Goal: Task Accomplishment & Management: Complete application form

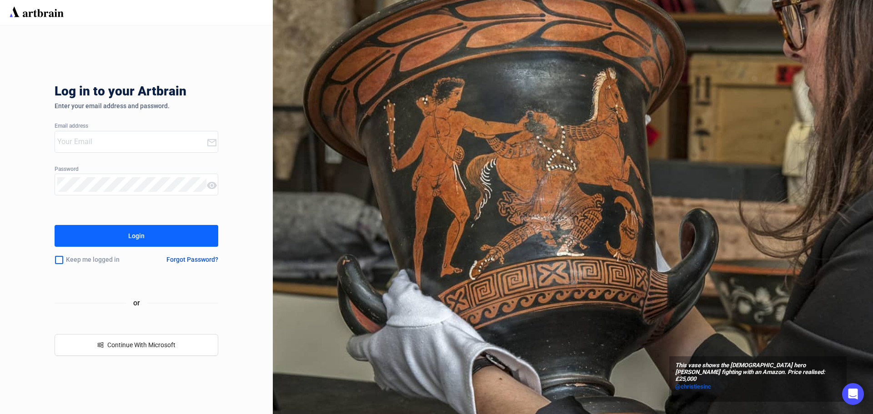
click at [73, 149] on div at bounding box center [130, 141] width 151 height 21
click at [101, 141] on input "email" at bounding box center [131, 142] width 149 height 15
type input "info@crescentcityauctiongallery.com"
click at [108, 241] on button "Login" at bounding box center [137, 236] width 164 height 22
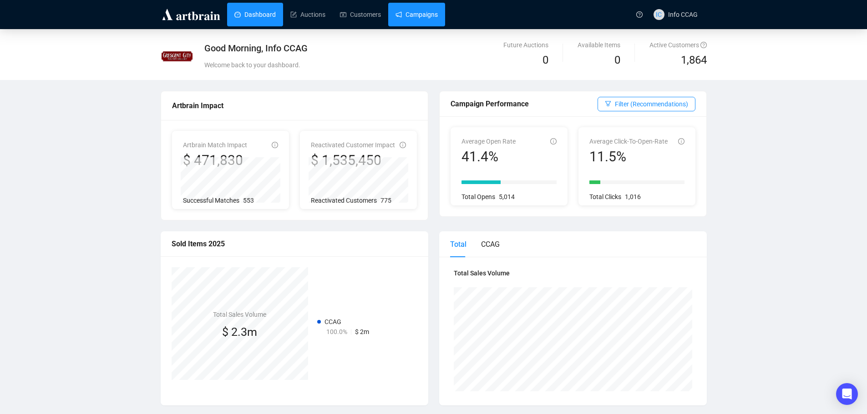
click at [407, 17] on link "Campaigns" at bounding box center [416, 15] width 42 height 24
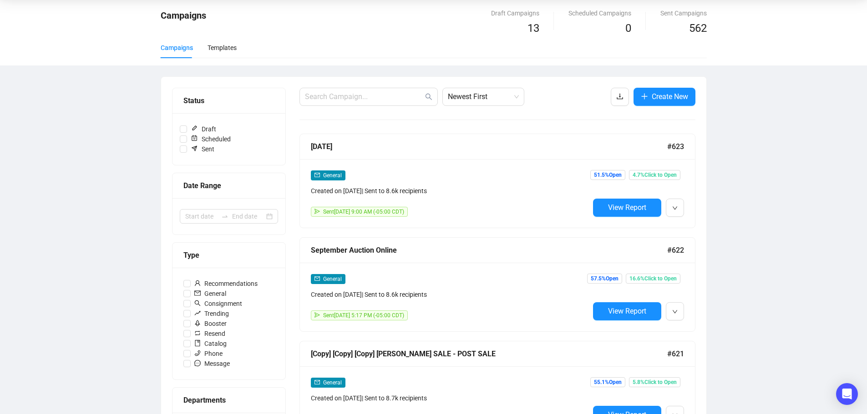
scroll to position [91, 0]
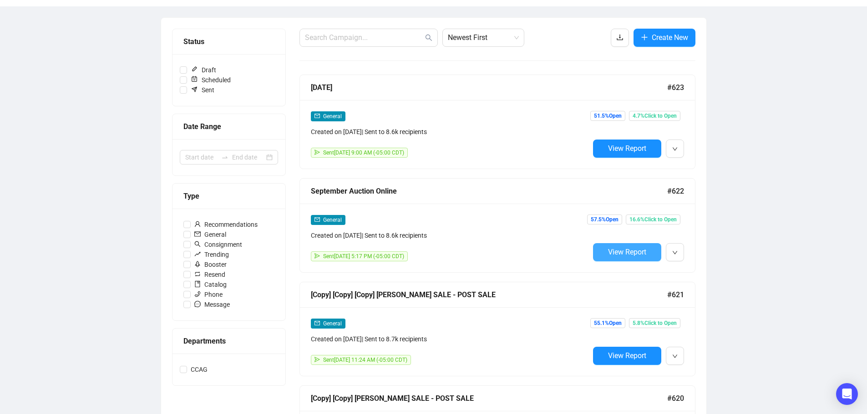
click at [645, 252] on span "View Report" at bounding box center [627, 252] width 38 height 9
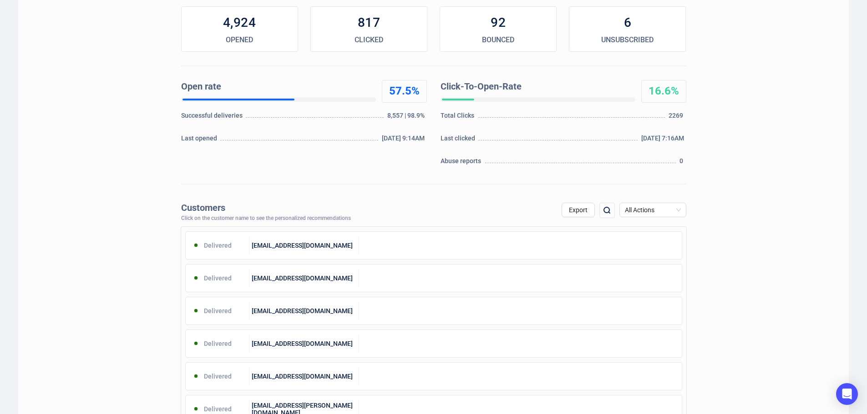
scroll to position [136, 0]
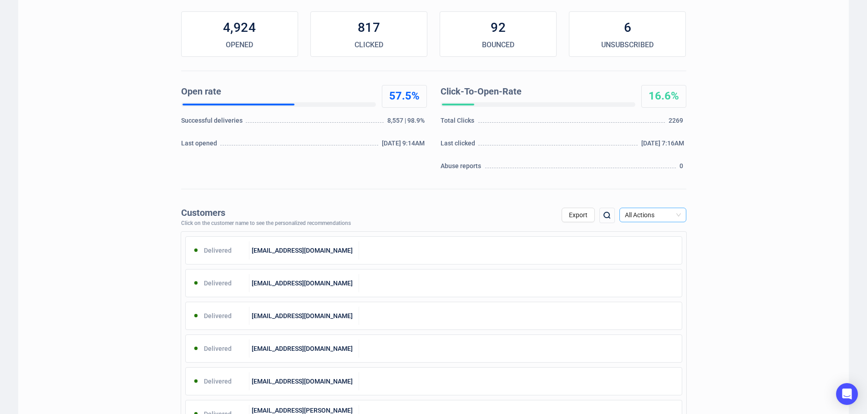
click at [675, 213] on span "All Actions" at bounding box center [653, 215] width 56 height 14
click at [658, 264] on div "Click" at bounding box center [652, 262] width 52 height 10
click at [574, 214] on span "Export" at bounding box center [578, 215] width 19 height 7
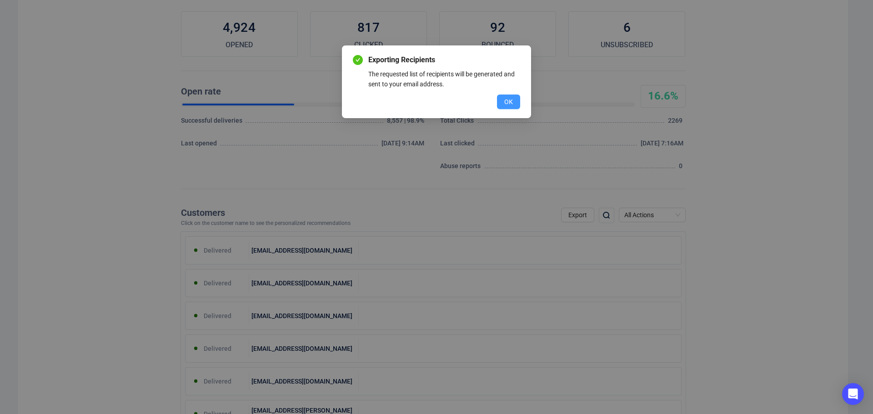
click at [505, 103] on span "OK" at bounding box center [509, 102] width 9 height 10
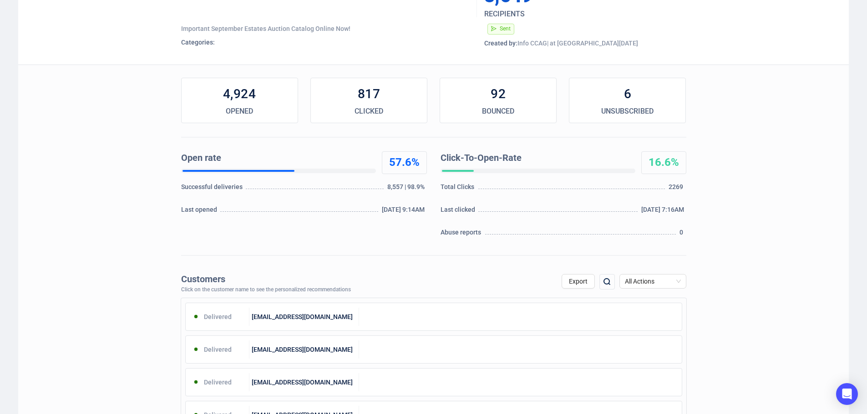
scroll to position [0, 0]
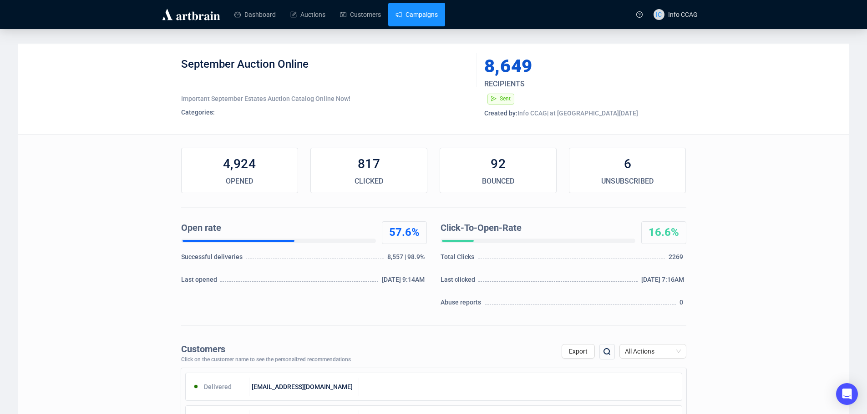
click at [419, 12] on link "Campaigns" at bounding box center [416, 15] width 42 height 24
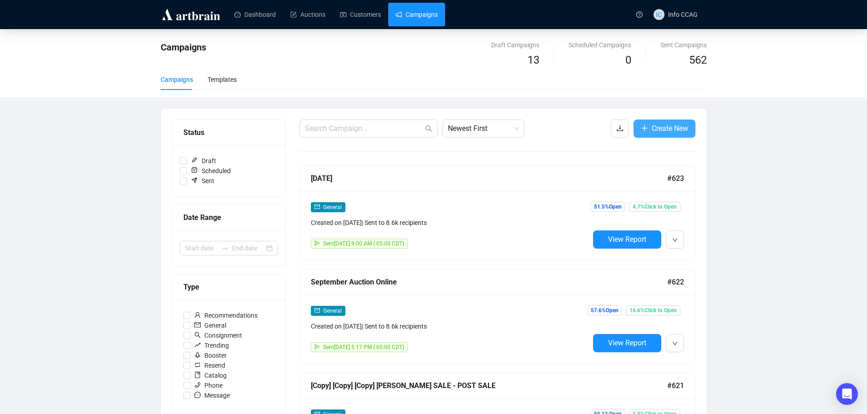
click at [644, 120] on button "Create New" at bounding box center [664, 129] width 62 height 18
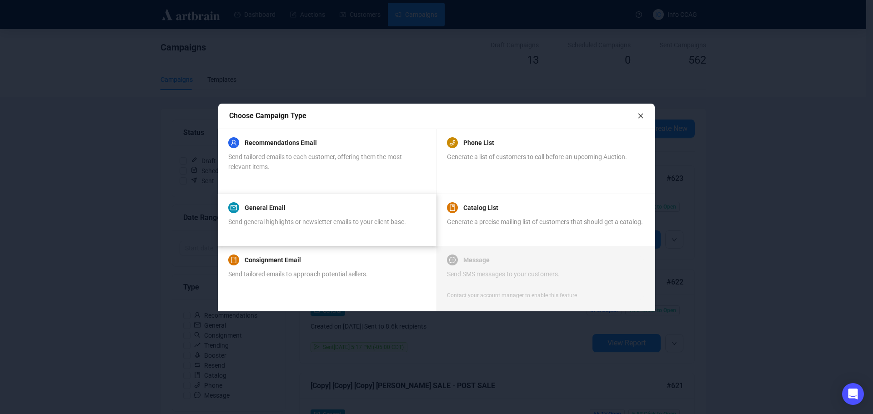
click at [266, 222] on span "Send general highlights or newsletter emails to your client base." at bounding box center [317, 221] width 178 height 7
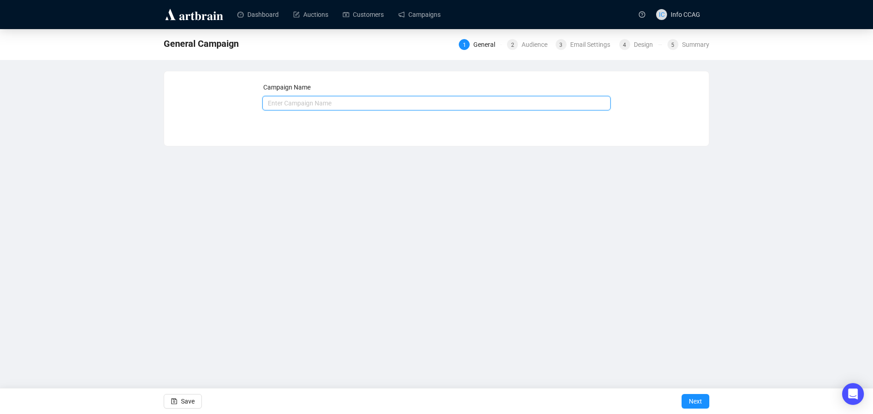
click at [291, 102] on input "text" at bounding box center [437, 103] width 349 height 15
type input "September Estates Auction - Download our App"
click at [698, 397] on span "Next" at bounding box center [695, 401] width 13 height 25
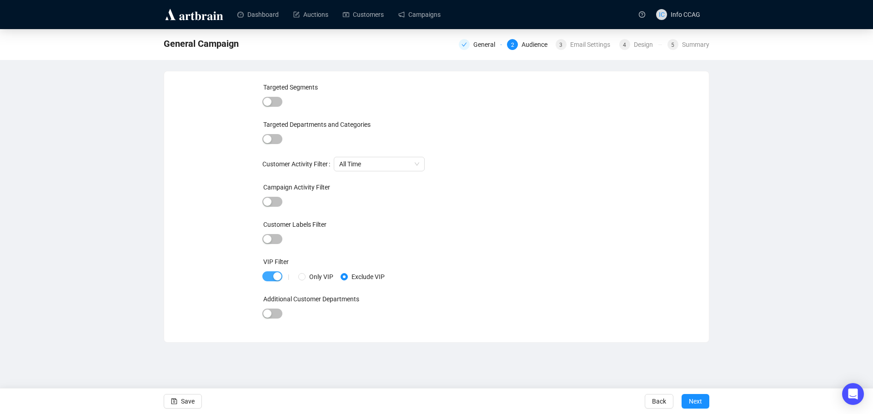
click at [270, 276] on span "button" at bounding box center [273, 277] width 20 height 10
click at [698, 399] on span "Next" at bounding box center [695, 401] width 13 height 25
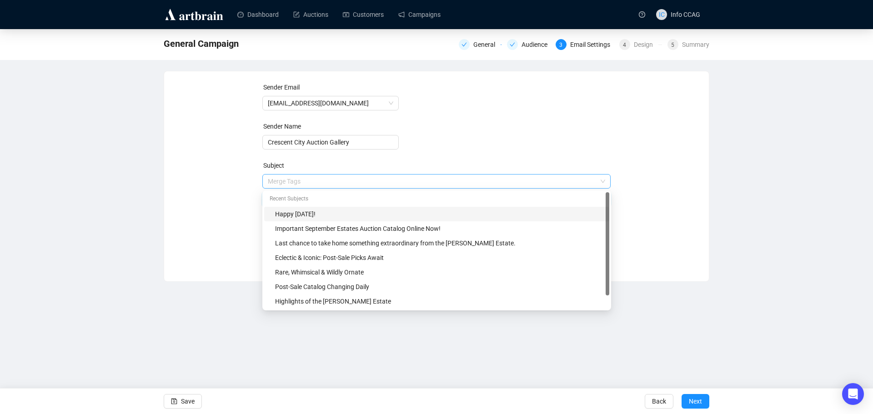
drag, startPoint x: 340, startPoint y: 183, endPoint x: 294, endPoint y: 183, distance: 46.4
click at [294, 183] on span "Merge Tags Happy Labor Day!" at bounding box center [437, 190] width 349 height 25
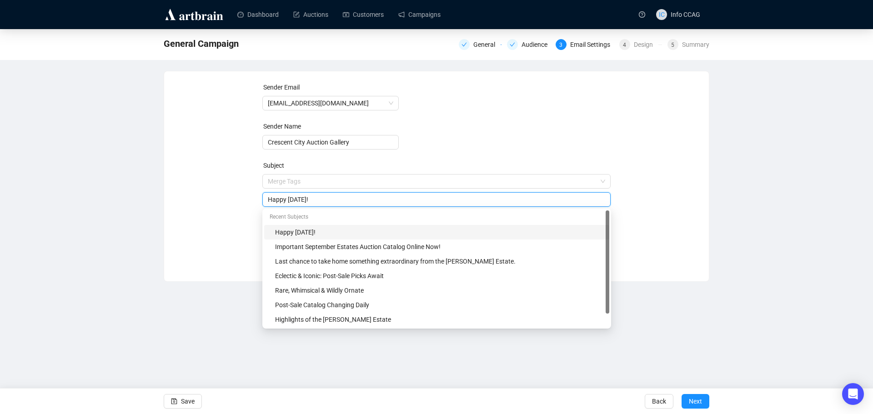
click at [333, 193] on div "Happy Labor Day!" at bounding box center [437, 199] width 349 height 15
click at [326, 202] on input "Happy Labor Day!" at bounding box center [437, 200] width 338 height 10
drag, startPoint x: 327, startPoint y: 199, endPoint x: 260, endPoint y: 200, distance: 67.3
click at [260, 200] on div "Sender Email info@crescentcityauctiongallery.com Sender Name Crescent City Auct…" at bounding box center [436, 169] width 523 height 175
type input "Bid With Us!"
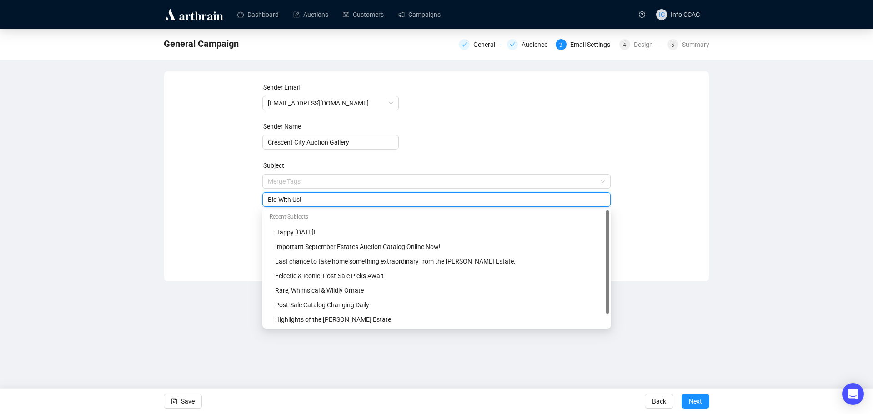
click at [671, 183] on div "Sender Email info@crescentcityauctiongallery.com Sender Name Crescent City Auct…" at bounding box center [436, 169] width 523 height 175
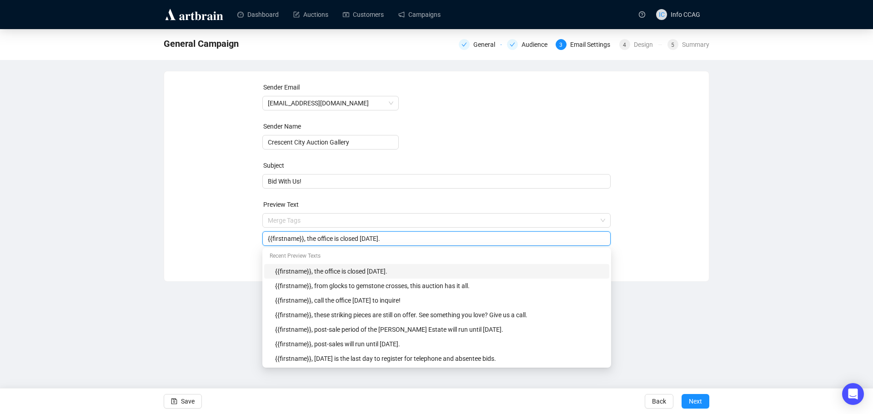
drag, startPoint x: 437, startPoint y: 238, endPoint x: 304, endPoint y: 238, distance: 132.4
click at [304, 238] on input "{{firstname}}, the office is closed Monday, September 1st." at bounding box center [437, 239] width 338 height 10
drag, startPoint x: 387, startPoint y: 239, endPoint x: 359, endPoint y: 240, distance: 27.8
click at [359, 240] on input "{{firstname}}, download our app and save" at bounding box center [437, 239] width 338 height 10
type input "{{firstname}}, download our app and save"
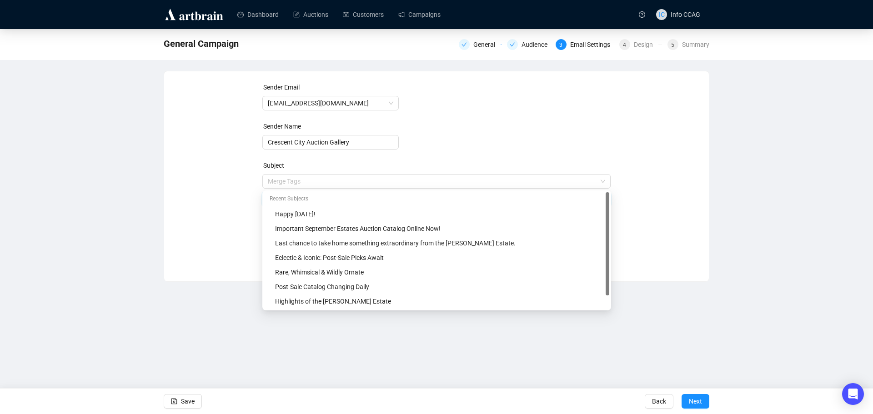
click at [312, 180] on span "Merge Tags Bid With Us!" at bounding box center [437, 190] width 349 height 25
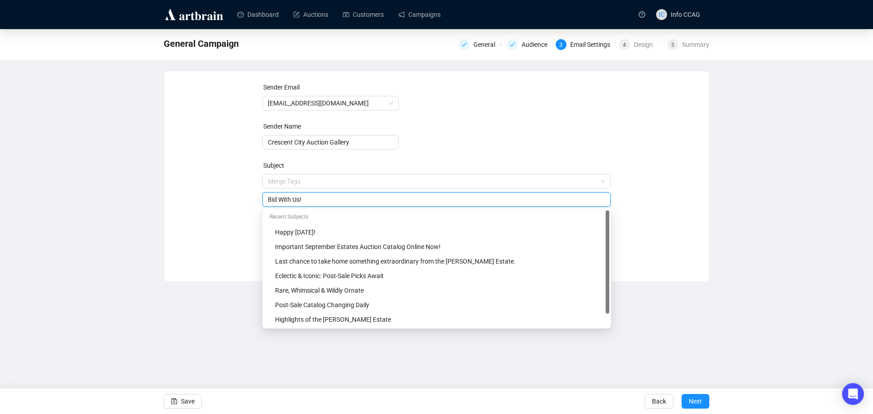
drag, startPoint x: 312, startPoint y: 201, endPoint x: 258, endPoint y: 199, distance: 54.2
click at [258, 199] on div "Sender Email info@crescentcityauctiongallery.com Sender Name Crescent City Auct…" at bounding box center [436, 169] width 523 height 175
drag, startPoint x: 308, startPoint y: 201, endPoint x: 298, endPoint y: 201, distance: 10.0
click at [298, 201] on input "Download Our App!" at bounding box center [437, 200] width 338 height 10
type input "Download the CCAG App!"
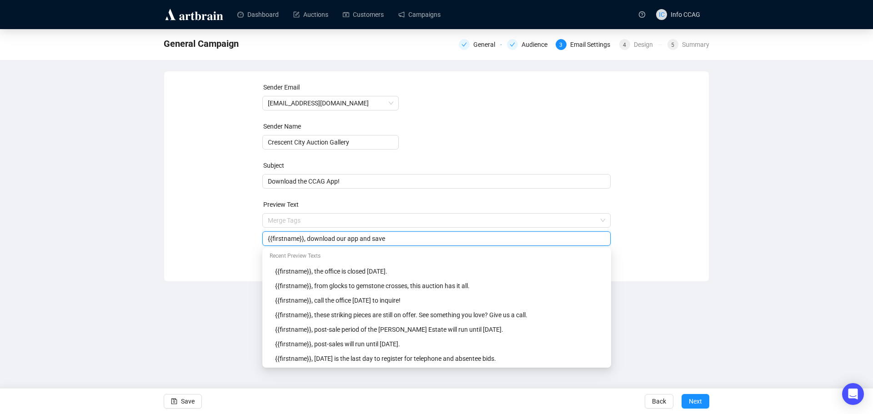
drag, startPoint x: 387, startPoint y: 240, endPoint x: 307, endPoint y: 238, distance: 80.1
click at [307, 238] on input "{{firstname}}, download our app and save" at bounding box center [437, 239] width 338 height 10
type input "{{firstname}}, bid with us directly and save 3% on the buyer's premium when you…"
click at [677, 184] on div "Sender Email info@crescentcityauctiongallery.com Sender Name Crescent City Auct…" at bounding box center [436, 169] width 523 height 175
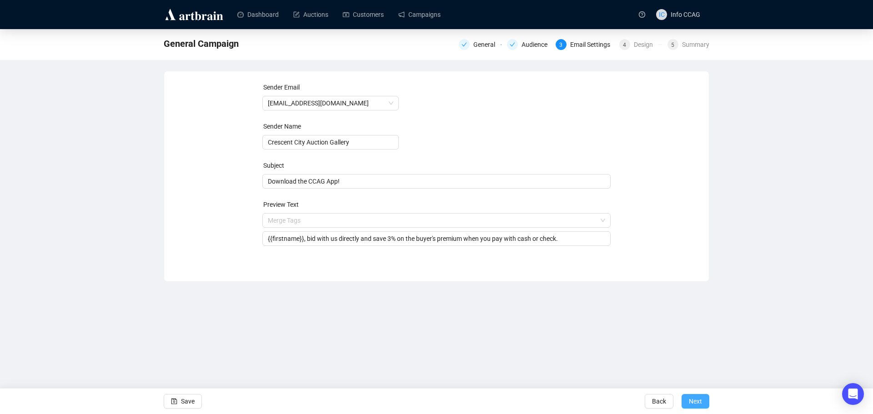
click at [696, 401] on span "Next" at bounding box center [695, 401] width 13 height 25
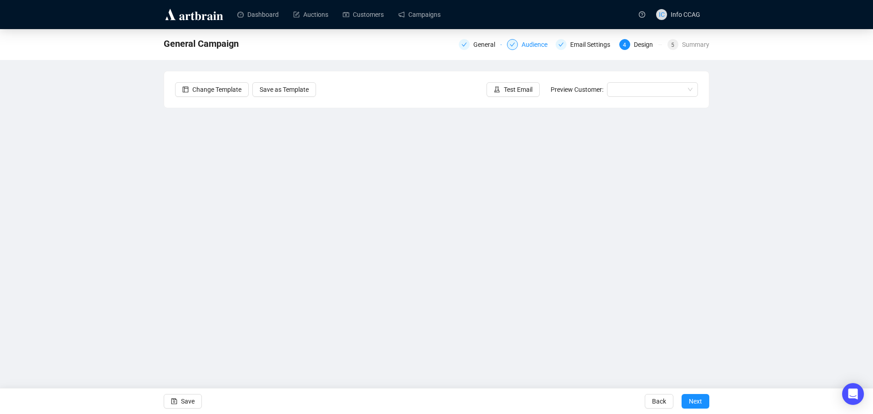
click at [535, 46] on div "Audience" at bounding box center [537, 44] width 31 height 11
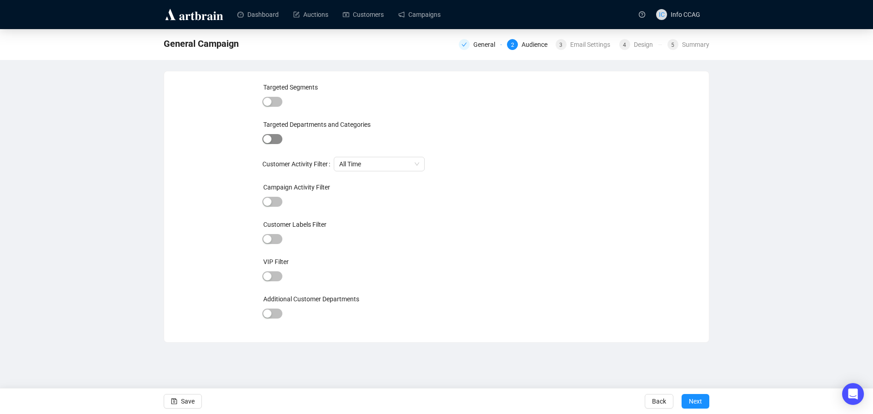
click at [278, 143] on span "button" at bounding box center [273, 139] width 20 height 10
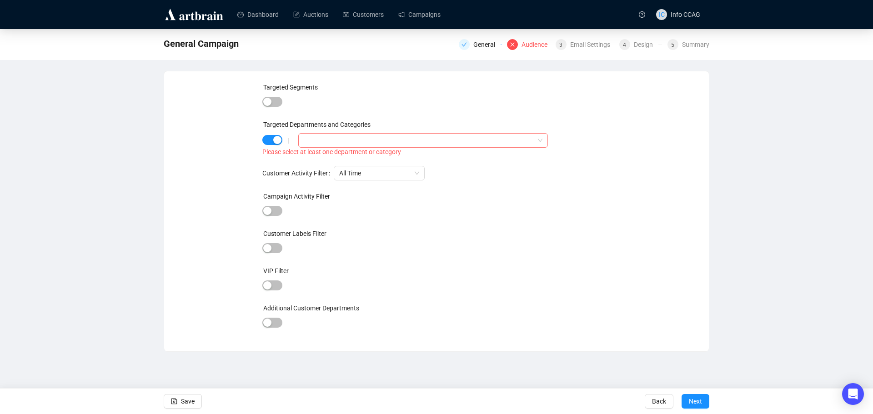
click at [392, 140] on div at bounding box center [418, 140] width 237 height 13
click at [273, 137] on div "button" at bounding box center [277, 140] width 8 height 8
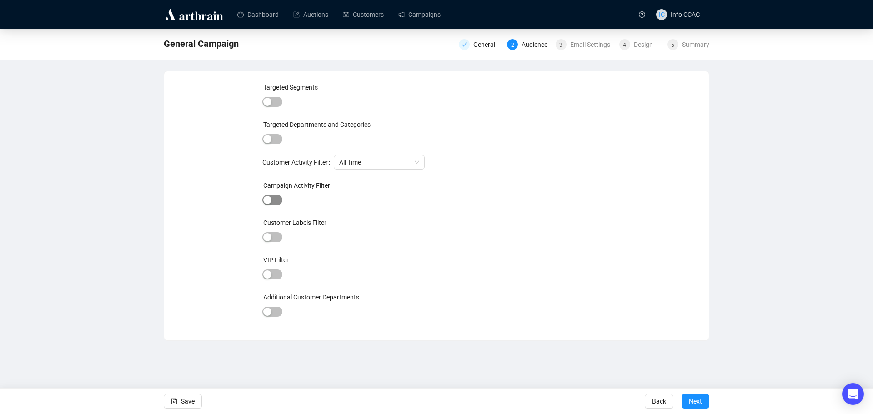
click at [276, 199] on span "button" at bounding box center [273, 200] width 20 height 10
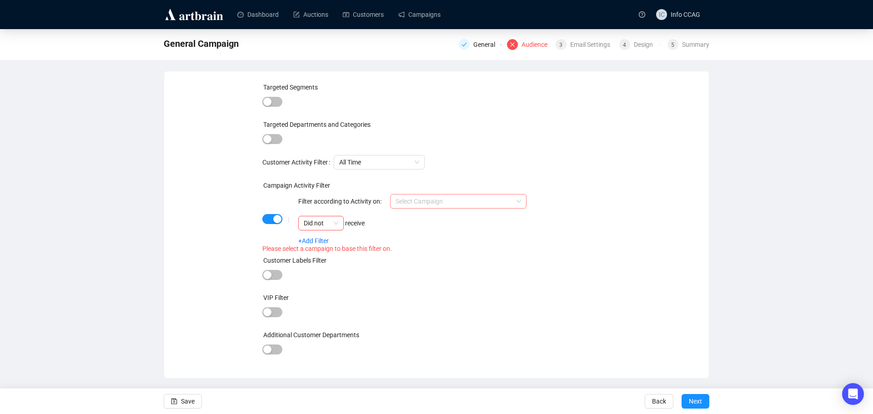
click at [456, 196] on input "search" at bounding box center [454, 202] width 117 height 14
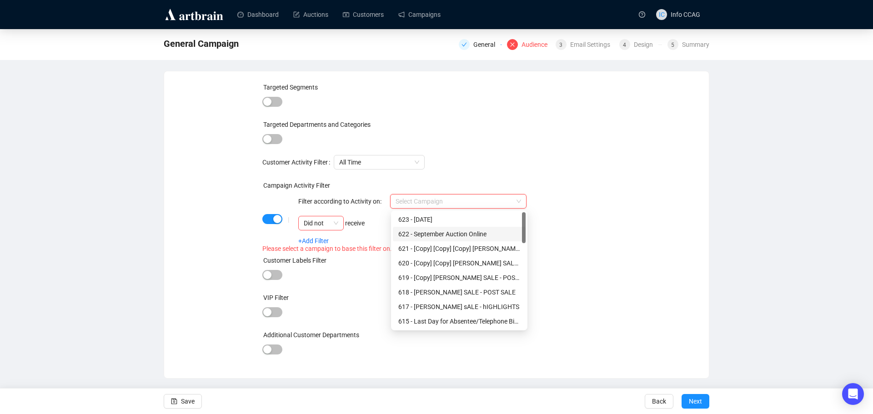
click at [457, 235] on div "622 - September Auction Online" at bounding box center [460, 234] width 122 height 10
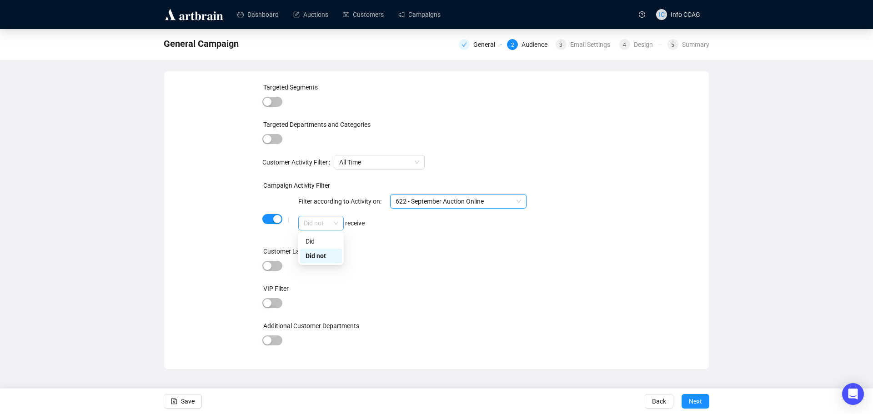
click at [338, 221] on span "Did not" at bounding box center [321, 224] width 35 height 14
click at [332, 240] on div "Did" at bounding box center [321, 242] width 31 height 10
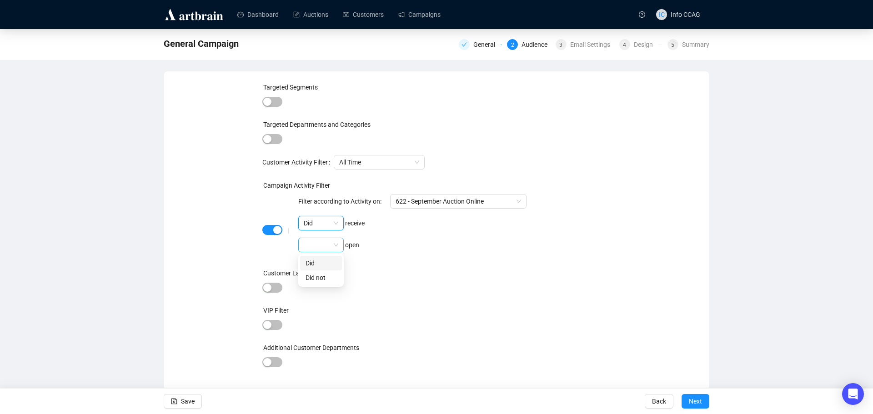
click at [338, 247] on span at bounding box center [321, 245] width 35 height 14
click at [333, 259] on div "Did" at bounding box center [321, 263] width 31 height 10
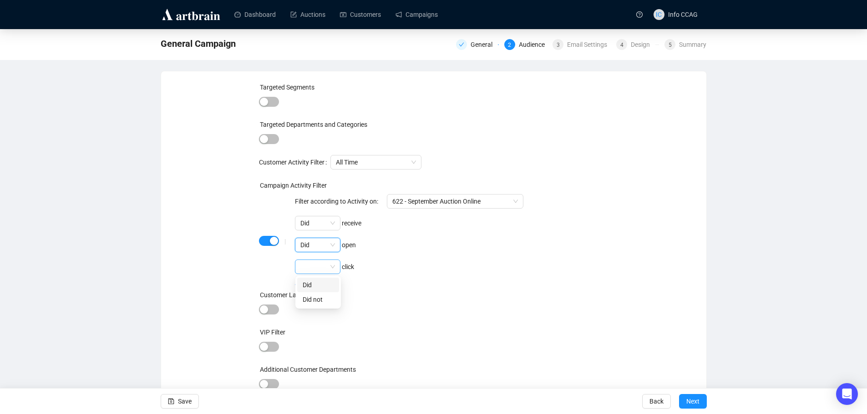
click at [336, 269] on div at bounding box center [317, 267] width 45 height 15
click at [326, 286] on div "Did" at bounding box center [318, 285] width 31 height 10
click at [690, 404] on span "Next" at bounding box center [692, 401] width 13 height 25
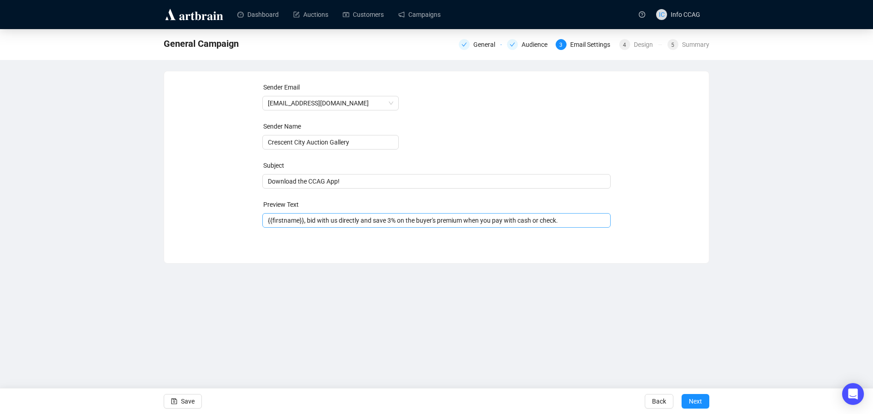
click at [315, 222] on span "{{firstname}}, bid with us directly and save 3% on the buyer's premium when you…" at bounding box center [437, 220] width 349 height 7
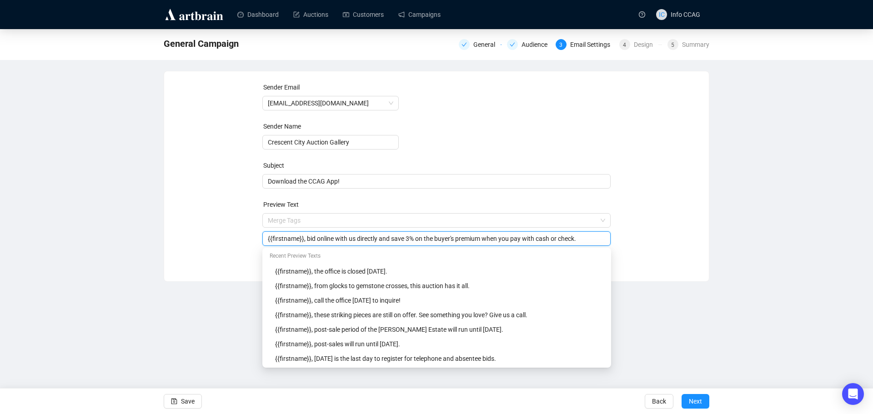
type input "{{firstname}}, bid online with us directly and save 3% on the buyer's premium w…"
click at [679, 228] on div "Sender Email info@crescentcityauctiongallery.com Sender Name Crescent City Auct…" at bounding box center [436, 169] width 523 height 175
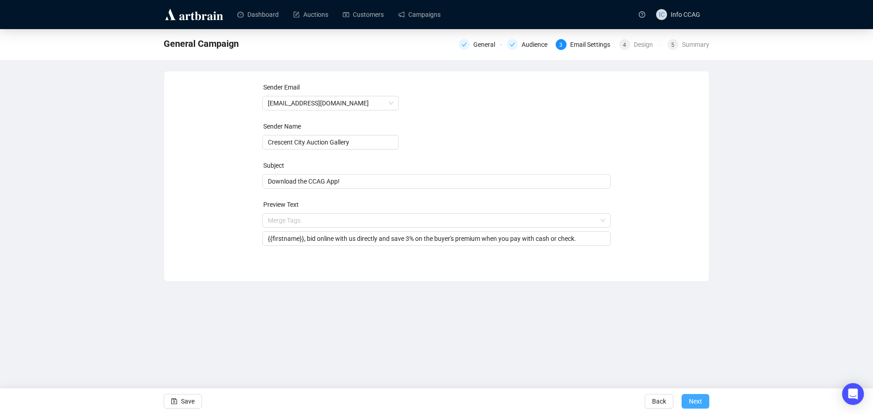
click at [698, 402] on span "Next" at bounding box center [695, 401] width 13 height 25
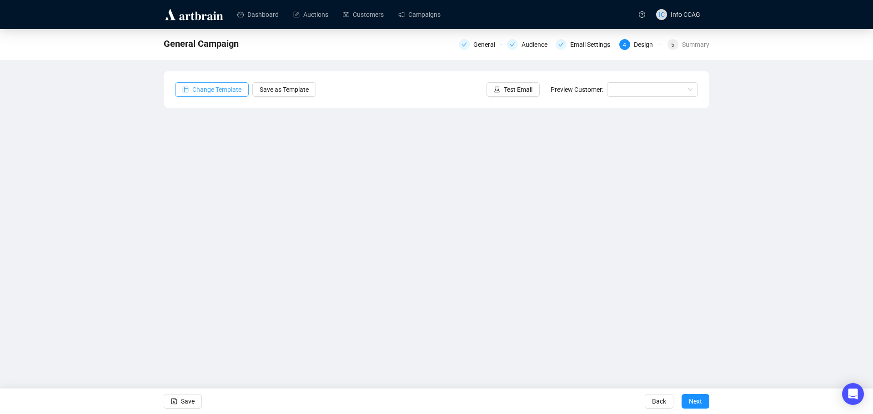
click at [215, 91] on span "Change Template" at bounding box center [216, 90] width 49 height 10
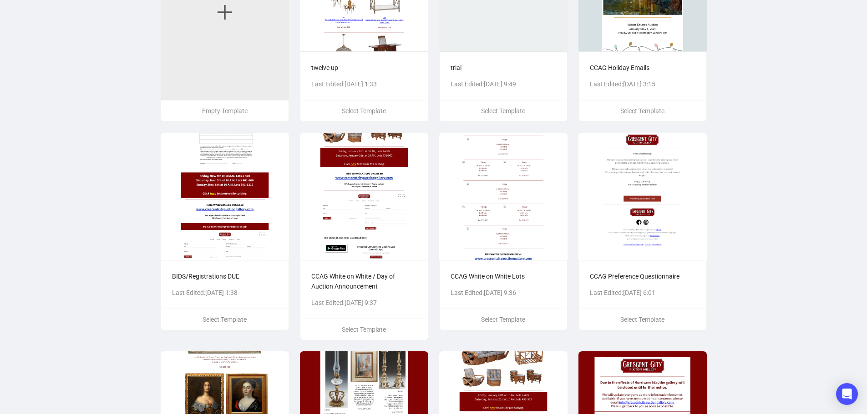
scroll to position [136, 0]
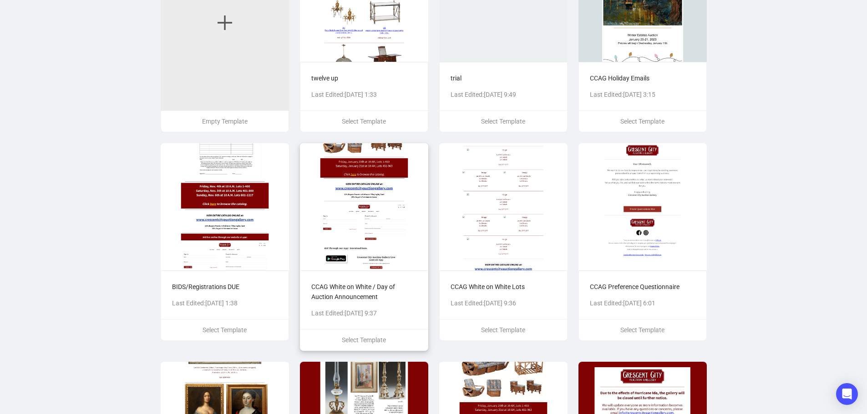
click at [408, 243] on img at bounding box center [364, 206] width 128 height 127
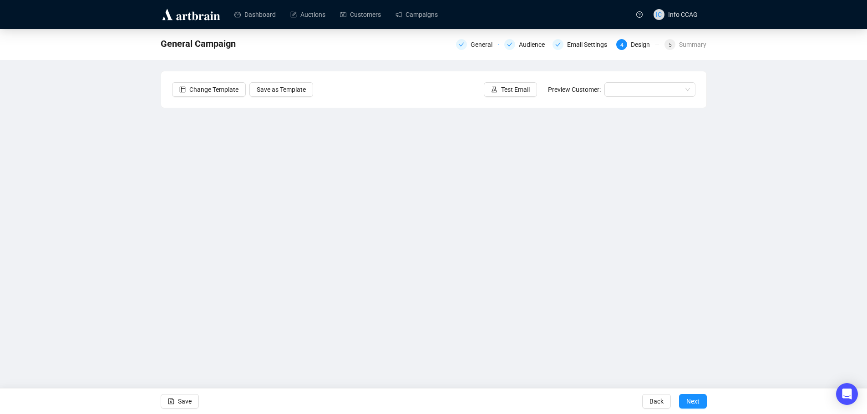
scroll to position [0, 0]
click at [187, 404] on span "Save" at bounding box center [188, 401] width 14 height 25
click at [191, 404] on span "Save" at bounding box center [188, 401] width 14 height 25
click at [179, 400] on button "Save" at bounding box center [183, 401] width 38 height 15
click at [187, 398] on span "Save" at bounding box center [188, 401] width 14 height 25
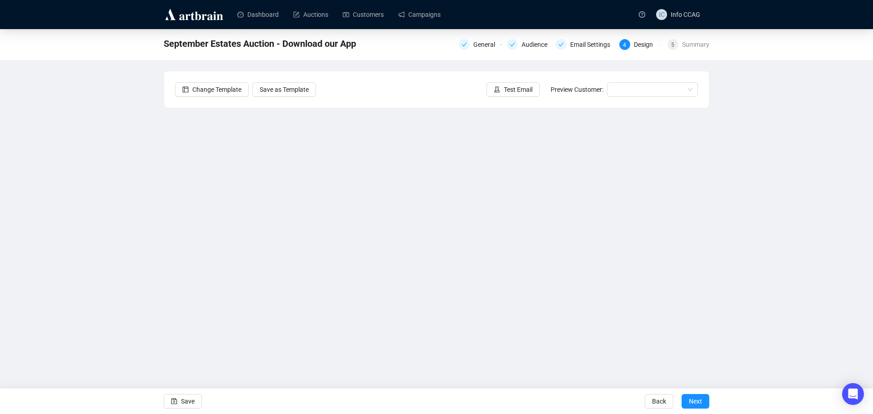
click at [777, 157] on div "September Estates Auction - Download our App General Audience Email Settings 4 …" at bounding box center [436, 197] width 873 height 336
click at [692, 404] on span "Next" at bounding box center [695, 401] width 13 height 25
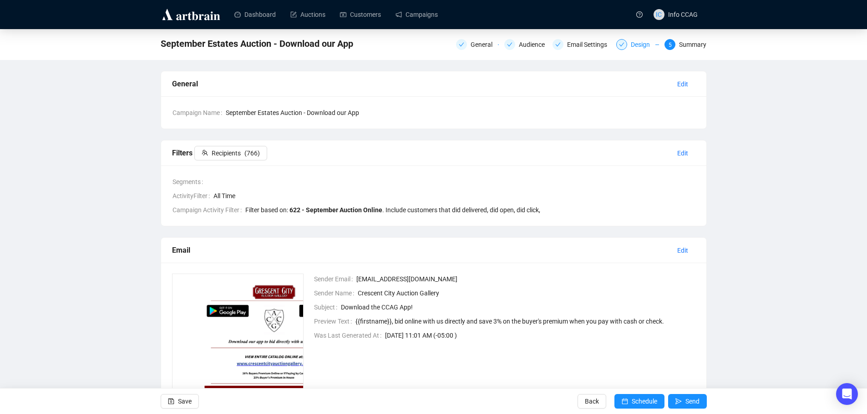
click at [627, 42] on div "Design" at bounding box center [637, 44] width 43 height 11
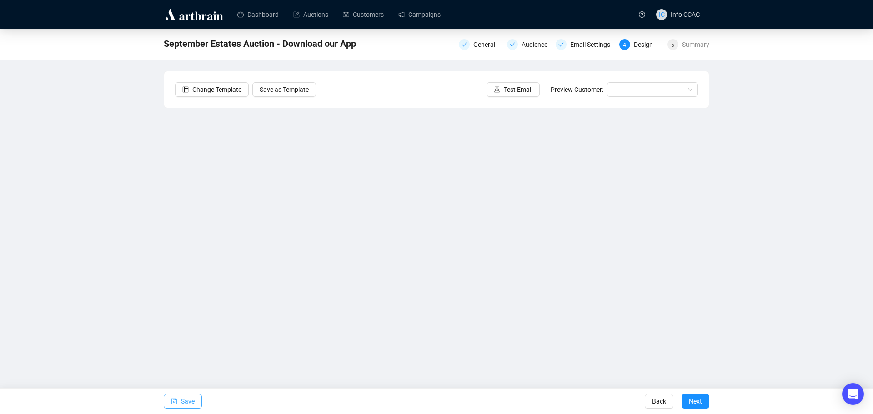
click at [190, 398] on span "Save" at bounding box center [188, 401] width 14 height 25
click at [695, 400] on span "Next" at bounding box center [695, 401] width 13 height 25
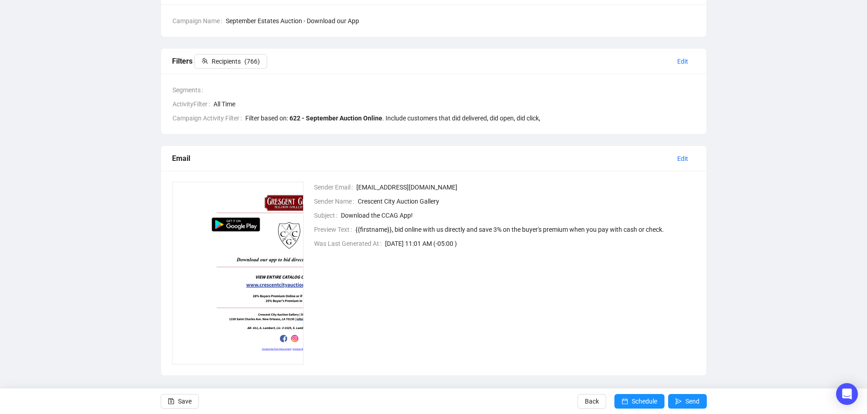
scroll to position [99, 0]
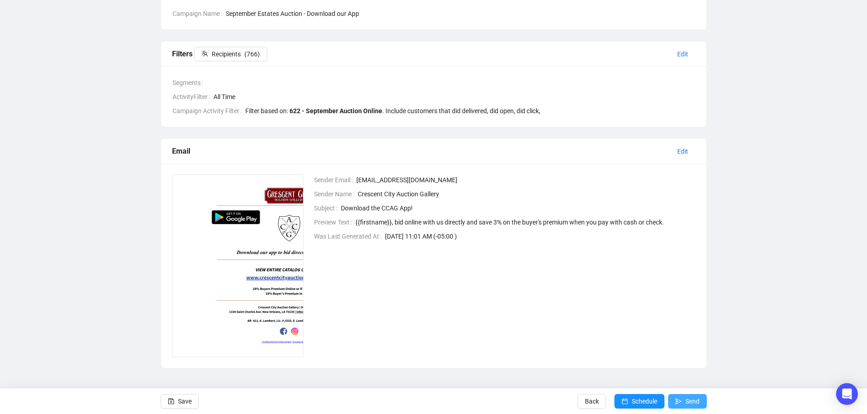
click at [677, 398] on span "submit" at bounding box center [678, 401] width 6 height 25
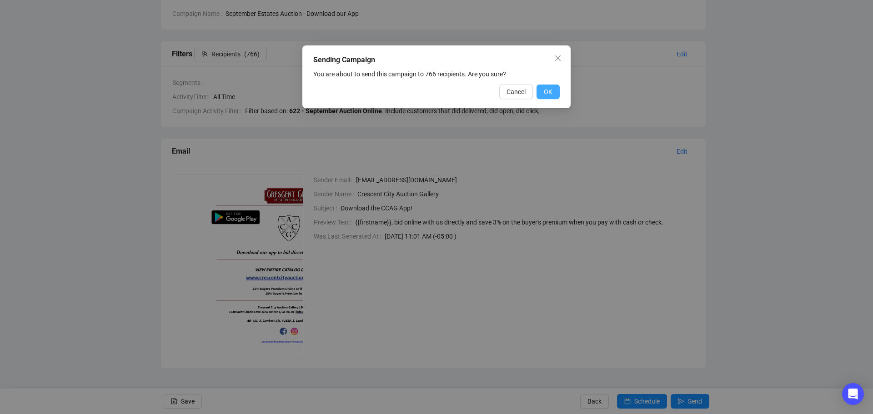
click at [546, 93] on span "OK" at bounding box center [548, 92] width 9 height 10
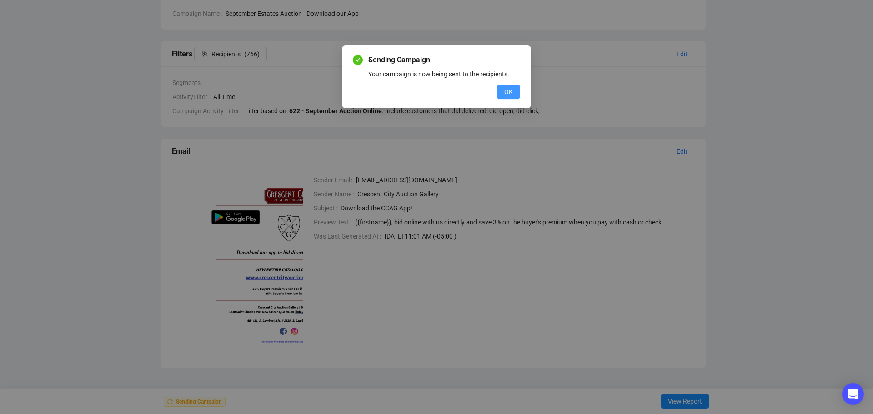
click at [505, 90] on span "OK" at bounding box center [509, 92] width 9 height 10
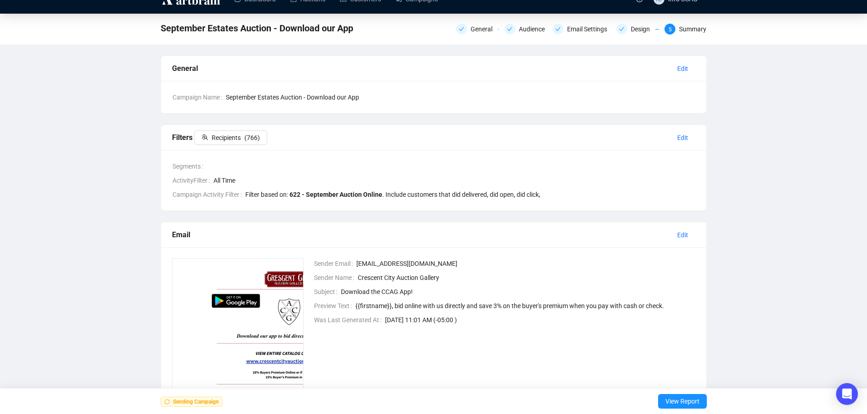
scroll to position [0, 0]
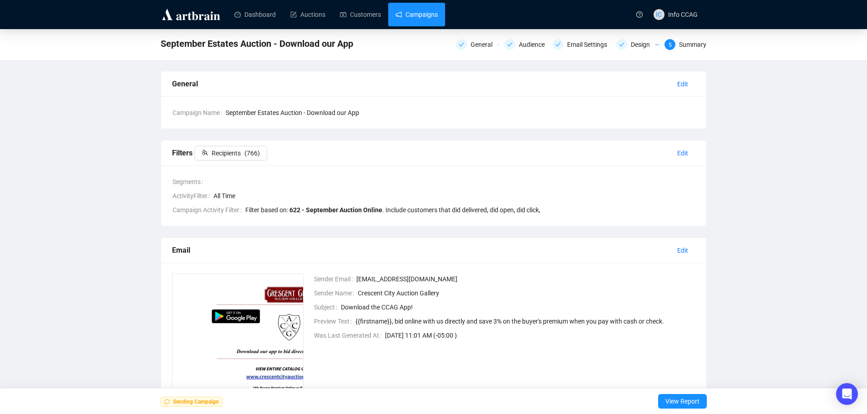
click at [414, 10] on link "Campaigns" at bounding box center [416, 15] width 42 height 24
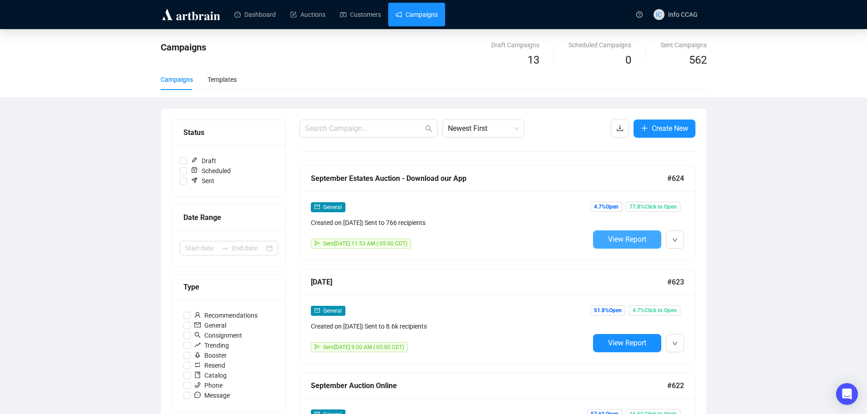
click at [631, 244] on span "View Report" at bounding box center [627, 239] width 38 height 9
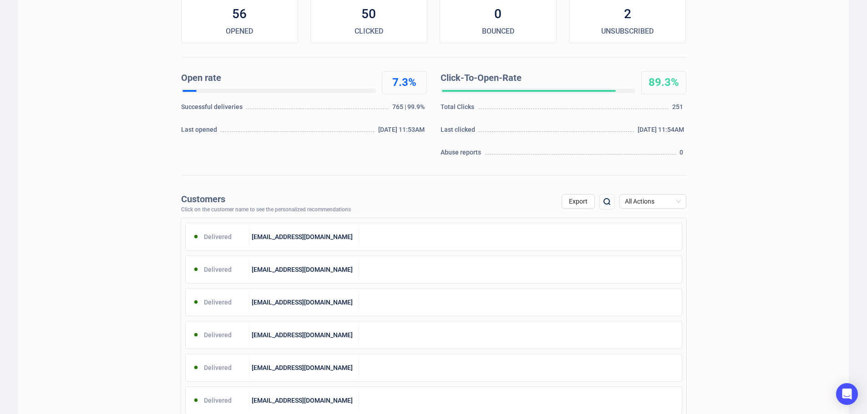
scroll to position [152, 0]
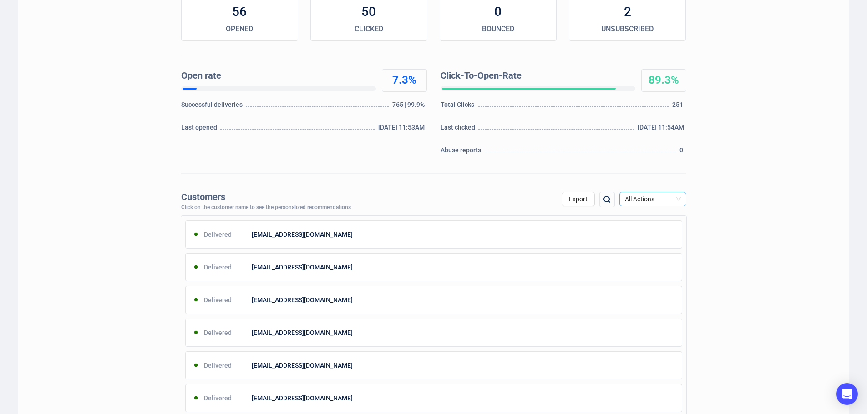
click at [672, 199] on span "All Actions" at bounding box center [653, 199] width 56 height 14
click at [660, 273] on div "Unsubscribe" at bounding box center [652, 276] width 52 height 10
click at [650, 203] on span "All Actions" at bounding box center [653, 199] width 56 height 14
click at [640, 273] on div "Unsubscribe" at bounding box center [652, 276] width 52 height 10
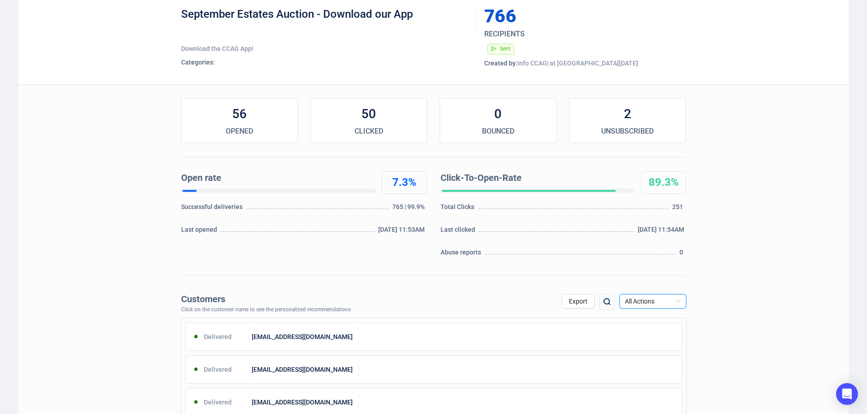
scroll to position [0, 0]
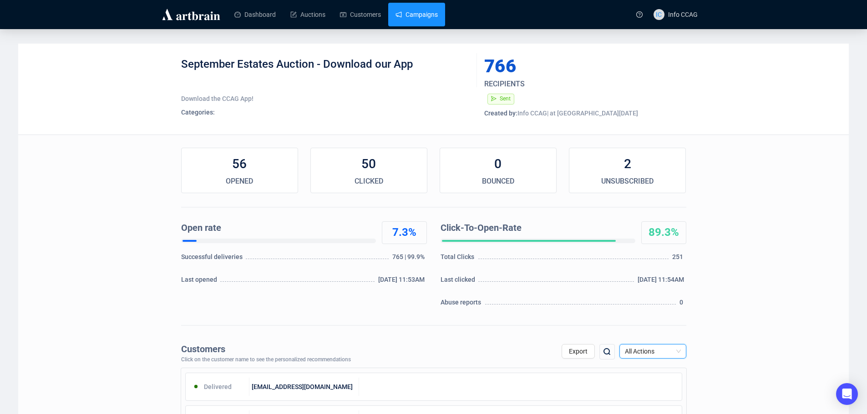
click at [421, 16] on link "Campaigns" at bounding box center [416, 15] width 42 height 24
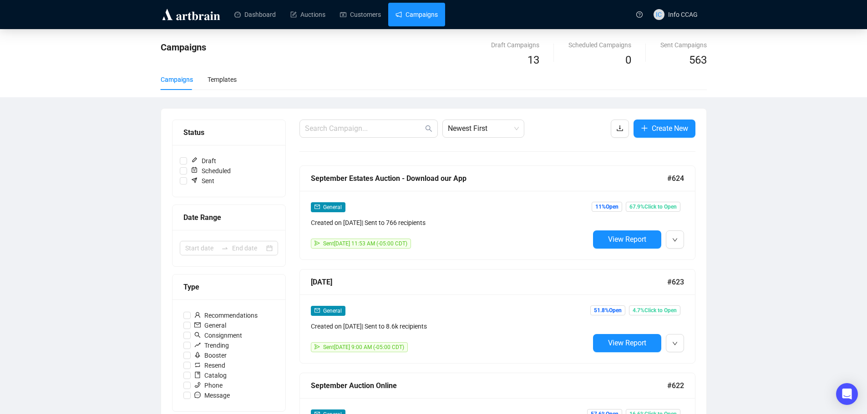
click at [634, 237] on span "View Report" at bounding box center [627, 239] width 38 height 9
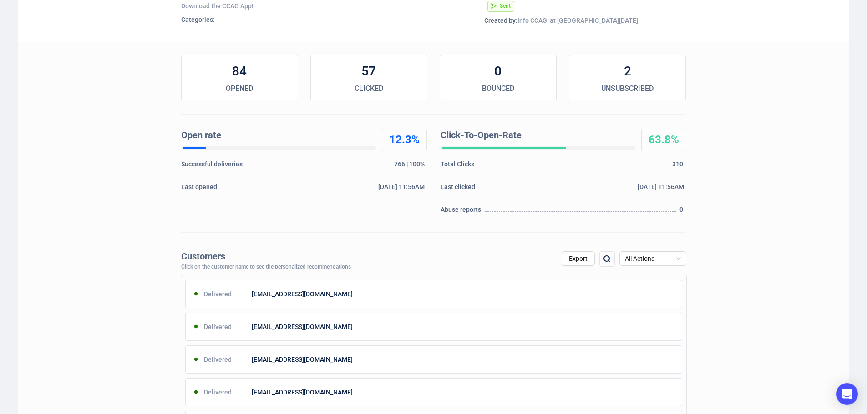
scroll to position [91, 0]
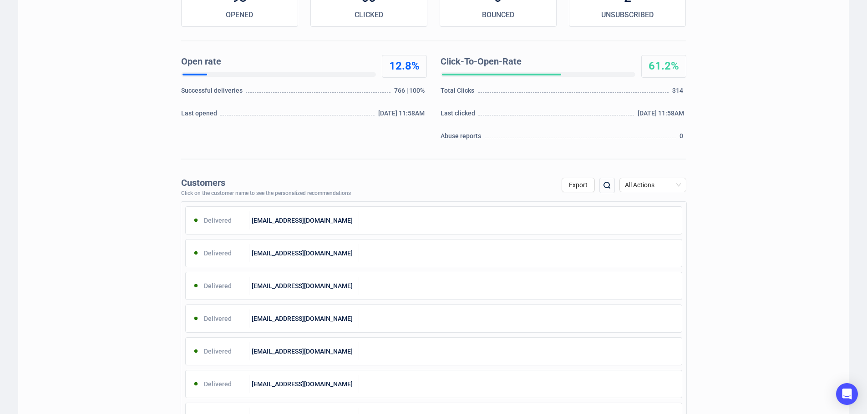
scroll to position [152, 0]
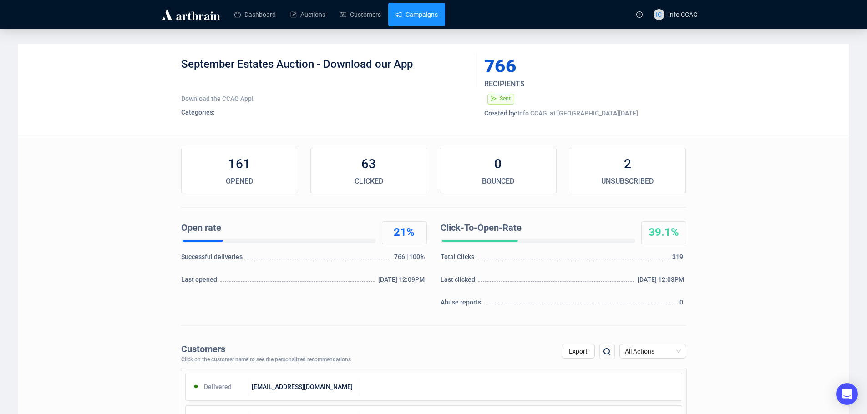
click at [410, 18] on link "Campaigns" at bounding box center [416, 15] width 42 height 24
